Goal: Check status: Check status

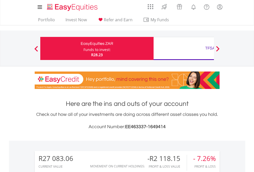
scroll to position [49, 81]
click at [83, 48] on div "Funds to invest:" at bounding box center [96, 49] width 27 height 5
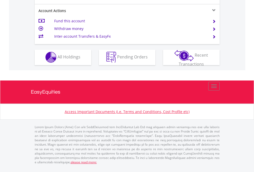
scroll to position [480, 0]
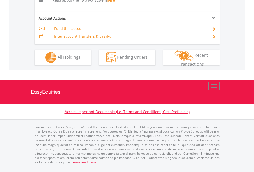
scroll to position [542, 0]
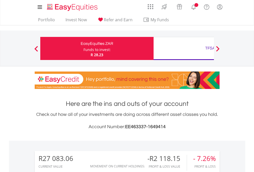
scroll to position [49, 81]
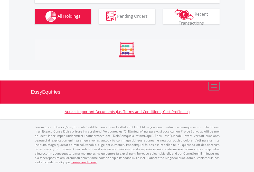
scroll to position [601, 0]
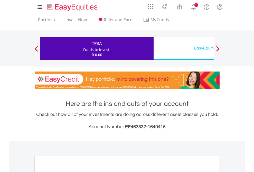
scroll to position [308, 0]
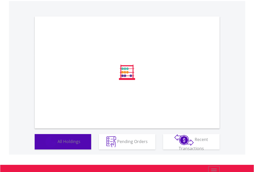
click at [57, 144] on span "All Holdings" at bounding box center [68, 141] width 23 height 6
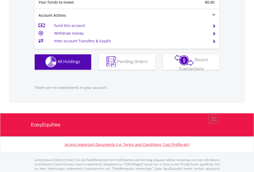
scroll to position [508, 0]
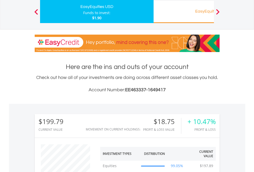
scroll to position [49, 81]
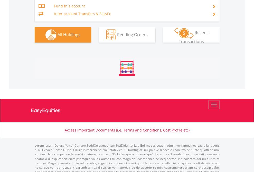
scroll to position [631, 0]
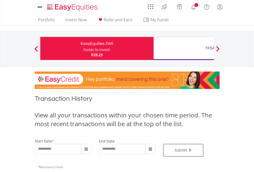
type input "**********"
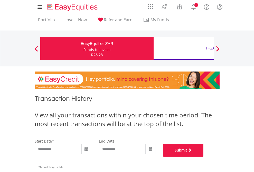
click at [203, 157] on button "Submit" at bounding box center [183, 150] width 41 height 13
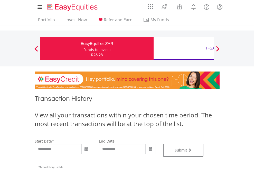
click at [183, 48] on div "TFSA" at bounding box center [209, 48] width 107 height 7
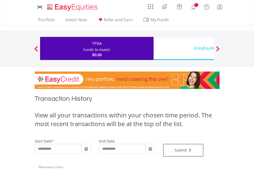
type input "**********"
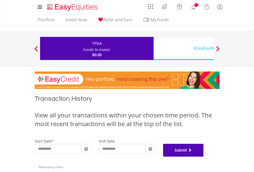
click at [203, 157] on button "Submit" at bounding box center [183, 150] width 41 height 13
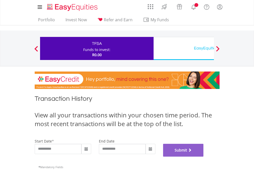
scroll to position [208, 0]
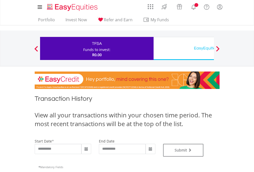
click at [183, 48] on div "EasyEquities USD" at bounding box center [209, 48] width 107 height 7
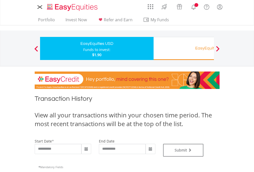
type input "**********"
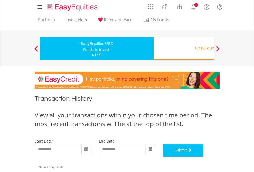
click at [203, 157] on button "Submit" at bounding box center [183, 150] width 41 height 13
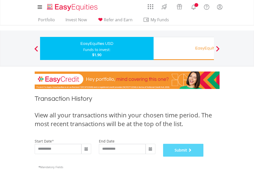
scroll to position [208, 0]
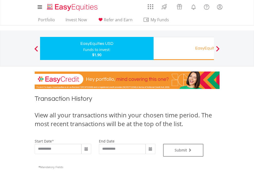
click at [183, 48] on div "EasyEquities RA" at bounding box center [209, 48] width 107 height 7
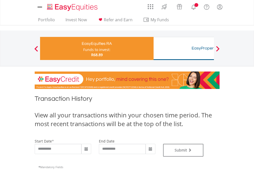
type input "**********"
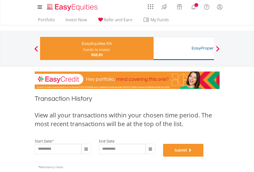
click at [203, 157] on button "Submit" at bounding box center [183, 150] width 41 height 13
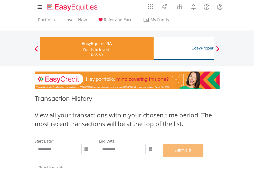
scroll to position [208, 0]
